Goal: Task Accomplishment & Management: Use online tool/utility

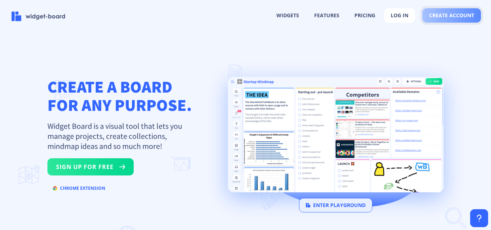
click at [443, 14] on span "create account" at bounding box center [451, 16] width 45 height 6
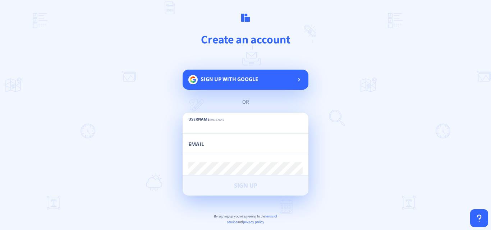
paste input "uvelermarketing"
type input "uvelermarketing"
paste input "[EMAIL_ADDRESS][DOMAIN_NAME]"
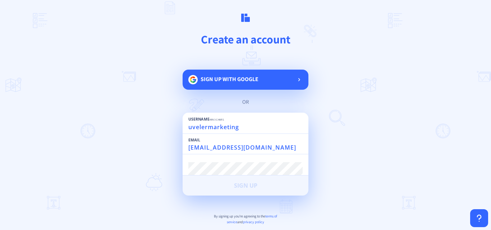
type input "[EMAIL_ADDRESS][DOMAIN_NAME]"
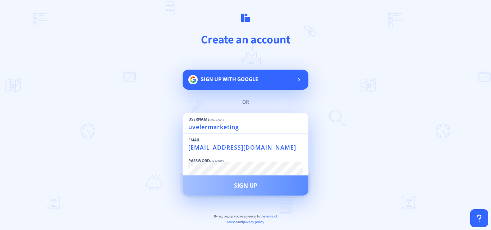
click at [236, 183] on span "Sign Up" at bounding box center [245, 186] width 23 height 6
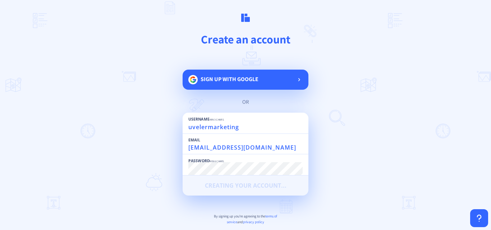
scroll to position [34, 0]
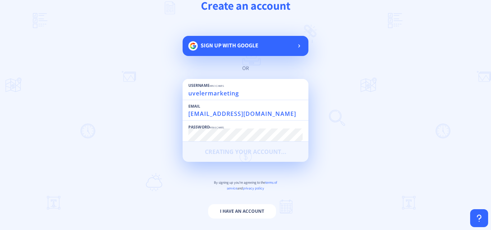
click at [386, 127] on main "Create an account Sign up with google or Username min 3 chars uvelermarketing E…" at bounding box center [245, 115] width 491 height 230
click at [262, 95] on input "uvelermarketing" at bounding box center [245, 93] width 114 height 13
click at [376, 156] on main "Create an account Sign up with google or Username min 3 chars uvelermarketing E…" at bounding box center [245, 115] width 491 height 230
click at [432, 172] on main "Create an account Sign up with google or Username min 3 chars uvelermarketing E…" at bounding box center [245, 115] width 491 height 230
click at [236, 209] on button "I have an account" at bounding box center [242, 211] width 68 height 14
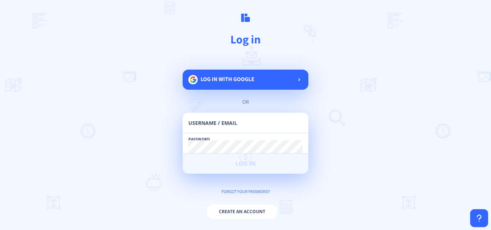
click at [264, 122] on input "text" at bounding box center [245, 126] width 114 height 13
paste input "[EMAIL_ADDRESS][DOMAIN_NAME]"
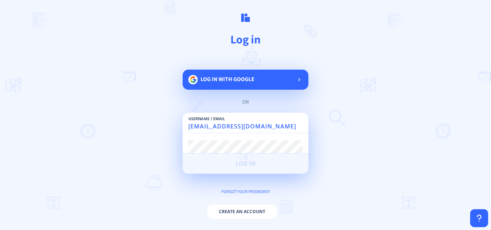
type input "[EMAIL_ADDRESS][DOMAIN_NAME]"
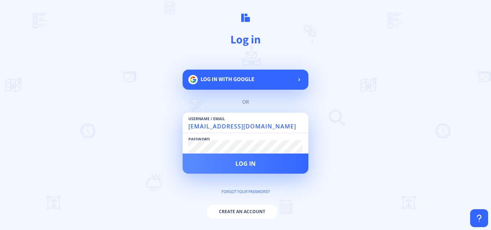
click at [183, 154] on button "Log in" at bounding box center [246, 164] width 126 height 20
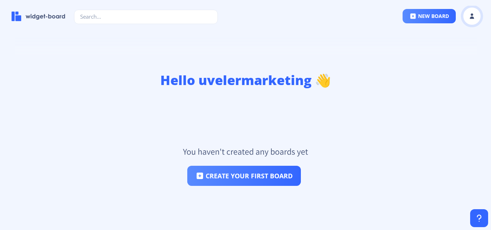
click at [475, 17] on rect at bounding box center [471, 16] width 7 height 7
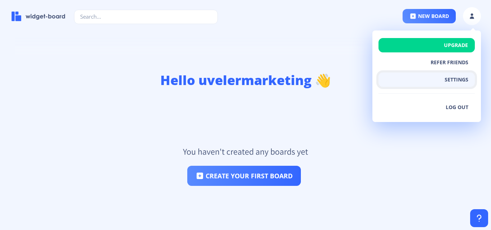
drag, startPoint x: 457, startPoint y: 80, endPoint x: 463, endPoint y: 78, distance: 6.7
click at [463, 78] on button "settings" at bounding box center [426, 80] width 96 height 14
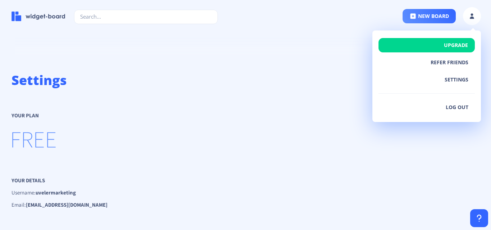
click at [388, 147] on p "FREE" at bounding box center [245, 139] width 468 height 30
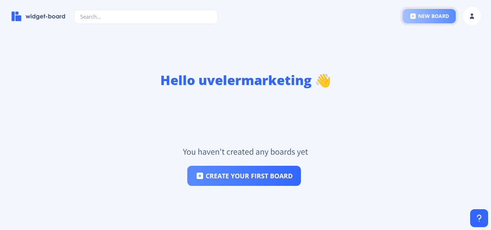
click at [436, 17] on button "new board" at bounding box center [428, 16] width 53 height 14
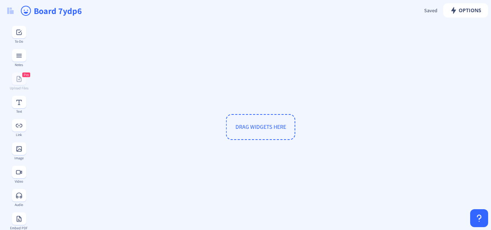
click at [74, 12] on input "Board 7ydp6" at bounding box center [155, 11] width 245 height 22
paste input "Uveler Marketing"
type input "Uveler Marketing"
click at [141, 101] on div "DRAG WIDGETS HERE" at bounding box center [260, 126] width 452 height 205
click at [142, 116] on div "DRAG WIDGETS HERE" at bounding box center [260, 126] width 452 height 205
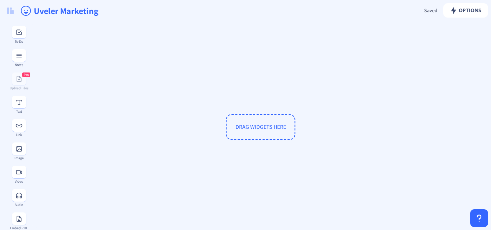
click at [256, 124] on span "DRAG WIDGETS HERE" at bounding box center [260, 127] width 51 height 8
click at [263, 128] on span "DRAG WIDGETS HERE" at bounding box center [260, 127] width 51 height 8
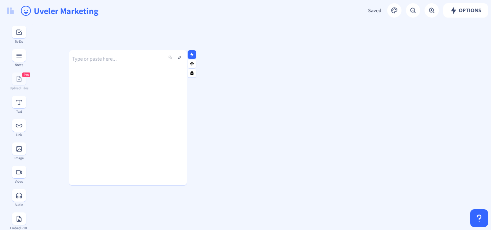
click at [101, 57] on p "Type or paste here..." at bounding box center [128, 58] width 118 height 7
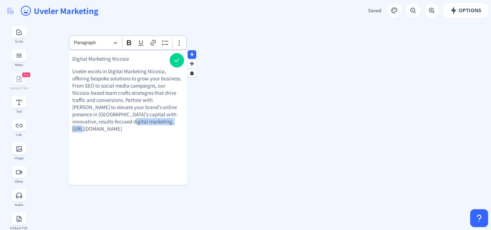
drag, startPoint x: 93, startPoint y: 118, endPoint x: 72, endPoint y: 120, distance: 21.7
click at [72, 120] on gridster-item "Digital Marketing [PERSON_NAME] excels in Digital Marketing Nicosia, offering b…" at bounding box center [128, 117] width 118 height 135
drag, startPoint x: 108, startPoint y: 72, endPoint x: 161, endPoint y: 72, distance: 53.5
click at [161, 72] on p "Uveler excels in Digital Marketing Nicosia, offering bespoke solutions to grow …" at bounding box center [127, 96] width 111 height 57
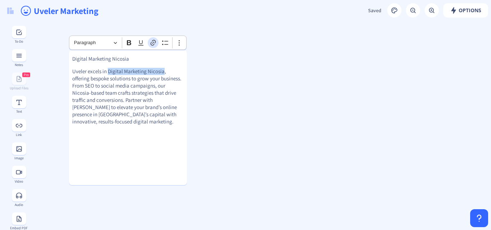
click at [153, 42] on icon "Editor toolbar" at bounding box center [153, 43] width 5 height 6
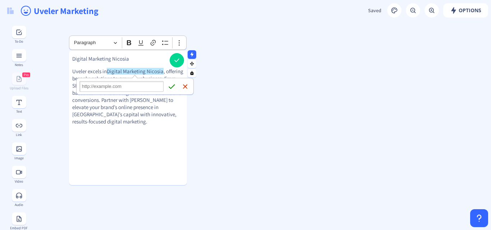
type input "[URL][DOMAIN_NAME]"
click at [171, 86] on icon "submit" at bounding box center [171, 86] width 7 height 7
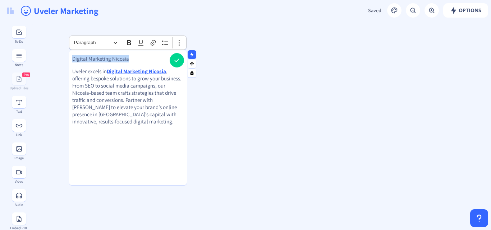
drag, startPoint x: 129, startPoint y: 58, endPoint x: 70, endPoint y: 56, distance: 58.6
click at [70, 56] on gridster-item "Digital Marketing [PERSON_NAME] excels in Digital Marketing Nicosia , offering …" at bounding box center [128, 117] width 118 height 135
click at [128, 43] on icon "Editor toolbar" at bounding box center [129, 42] width 4 height 5
click at [177, 60] on button at bounding box center [177, 60] width 14 height 14
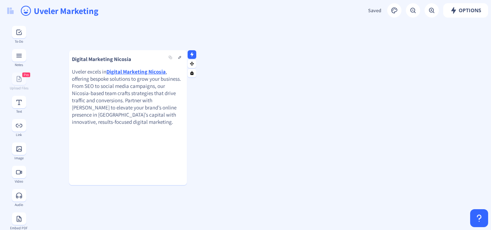
click at [148, 100] on p "Uveler excels in Digital Marketing Nicosia , offering bespoke solutions to grow…" at bounding box center [128, 96] width 112 height 57
click at [178, 58] on button at bounding box center [179, 57] width 9 height 9
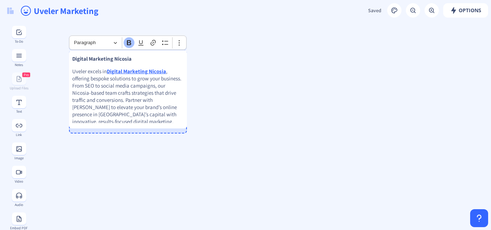
drag, startPoint x: 177, startPoint y: 184, endPoint x: 218, endPoint y: 127, distance: 70.0
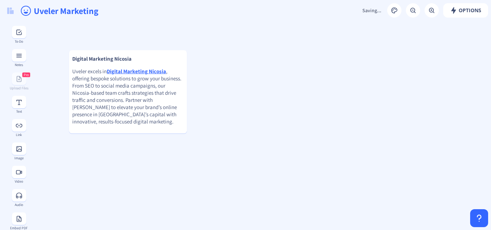
click at [179, 62] on button at bounding box center [177, 60] width 14 height 14
click at [371, 9] on span "Saved" at bounding box center [374, 10] width 13 height 6
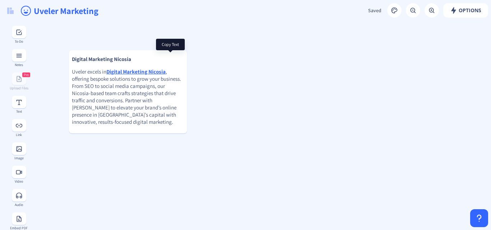
click at [170, 58] on button at bounding box center [170, 57] width 9 height 9
click at [25, 13] on icon "happy outline" at bounding box center [26, 13] width 4 height 2
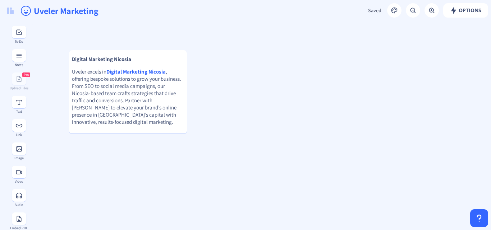
click at [25, 13] on icon "happy outline" at bounding box center [26, 13] width 4 height 2
click at [68, 13] on input "Uveler Marketing" at bounding box center [155, 11] width 245 height 22
